Goal: Task Accomplishment & Management: Manage account settings

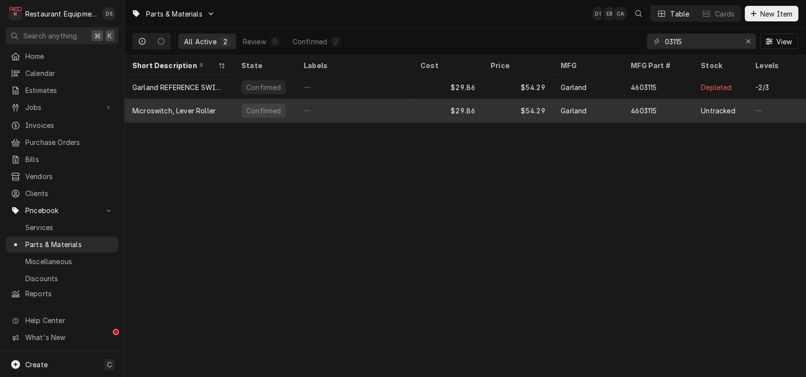
type input "03115"
click at [314, 112] on div "—" at bounding box center [354, 110] width 117 height 23
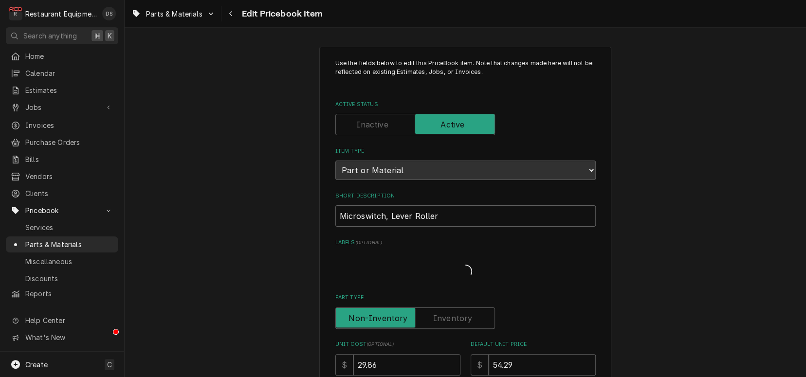
type textarea "x"
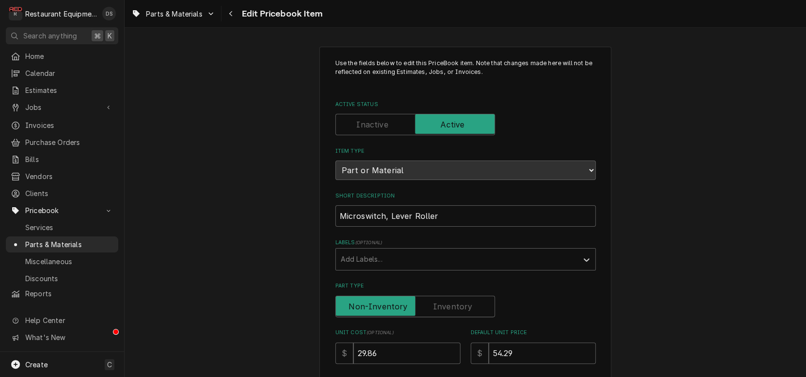
click at [391, 126] on input "Active Status" at bounding box center [415, 124] width 151 height 21
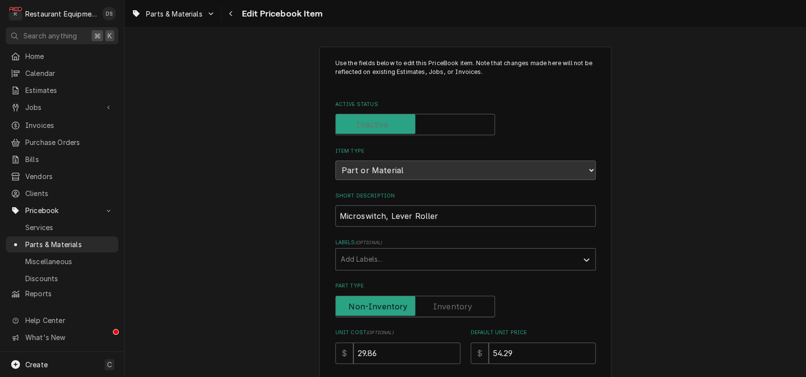
checkbox input "false"
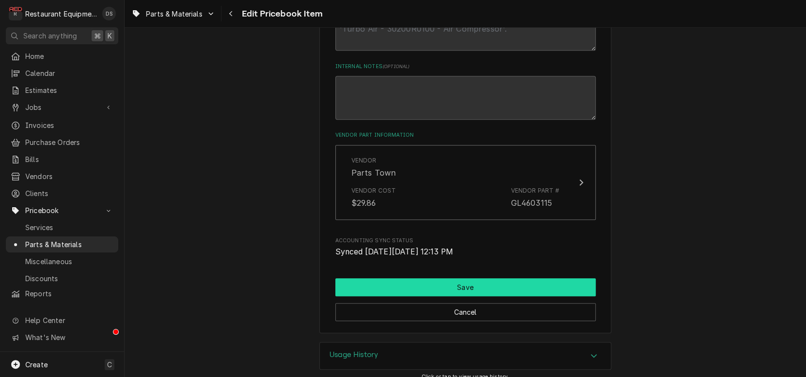
scroll to position [522, 0]
click at [478, 278] on button "Save" at bounding box center [465, 287] width 260 height 18
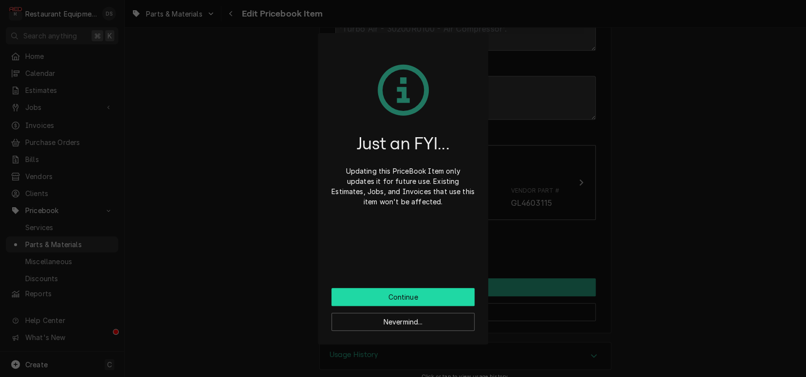
click at [431, 301] on button "Continue" at bounding box center [402, 297] width 143 height 18
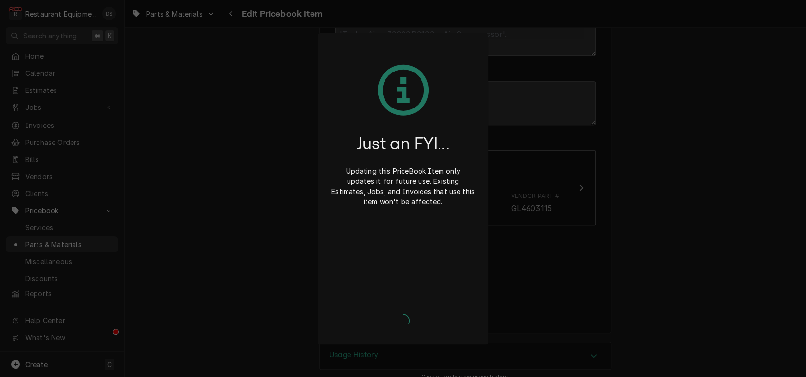
scroll to position [0, 0]
type textarea "x"
